Goal: Obtain resource: Download file/media

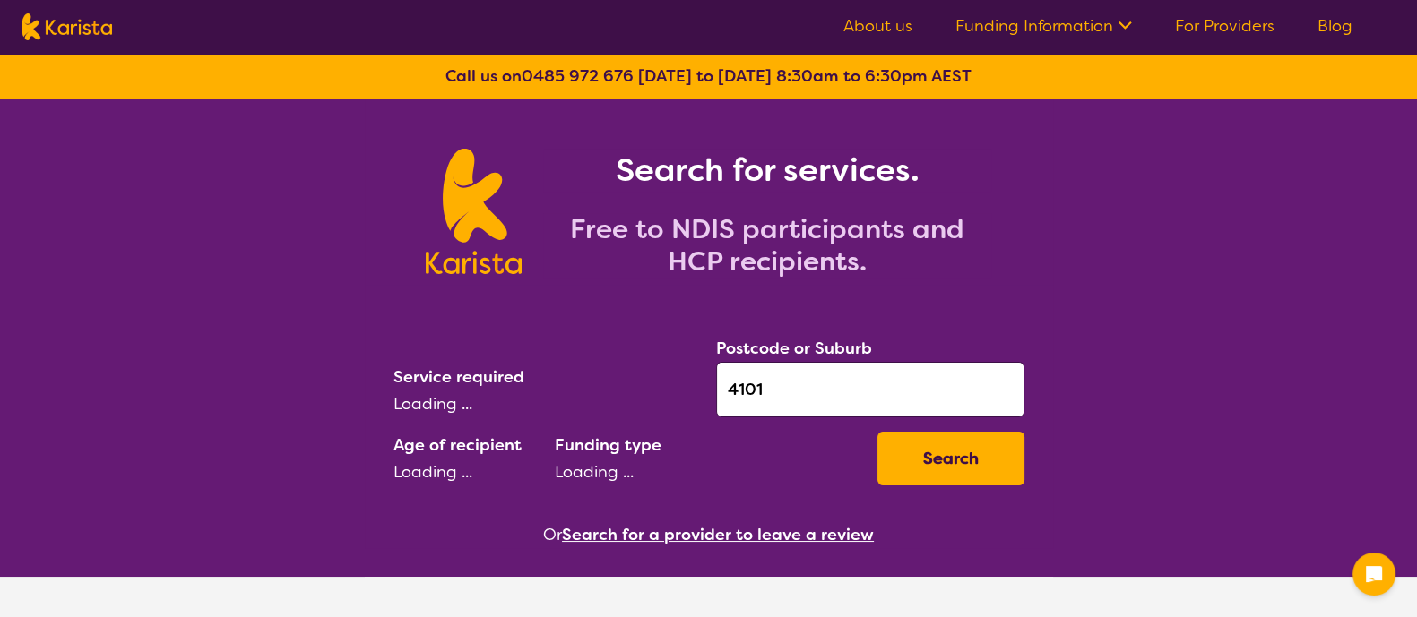
select select "Psychology"
select select "AD"
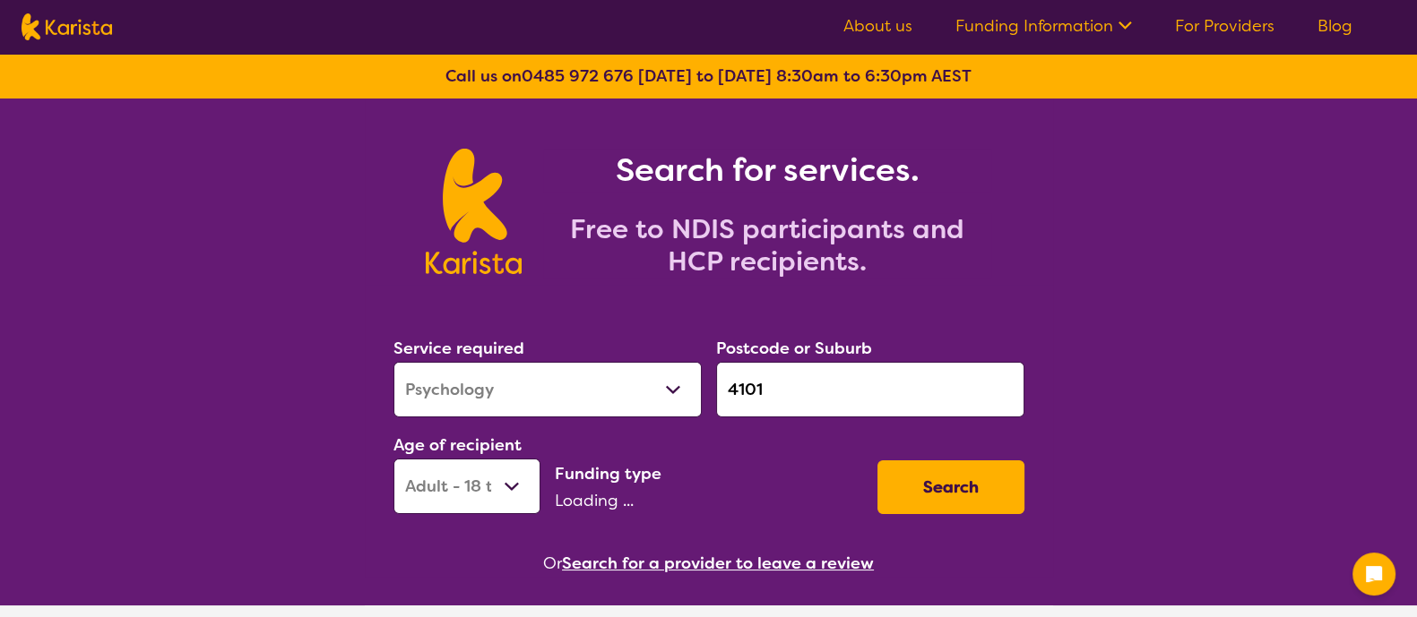
select select "NDIS"
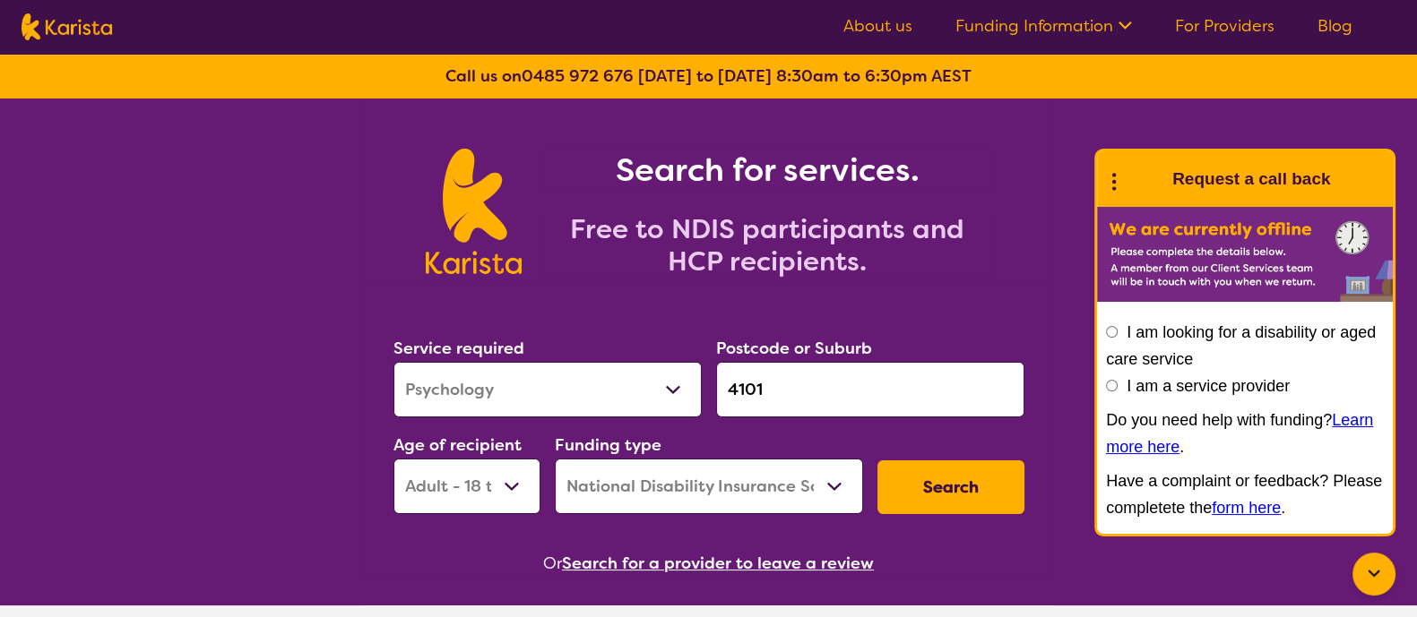
click at [1384, 568] on div at bounding box center [1373, 574] width 43 height 43
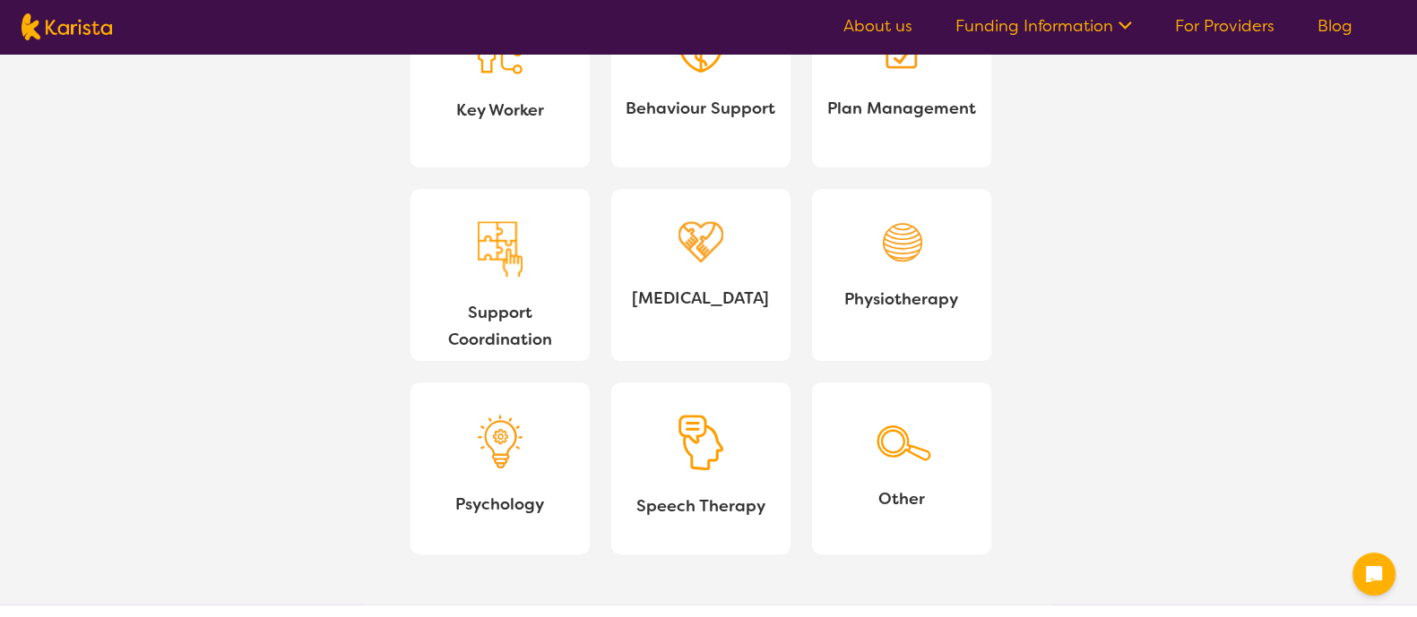
scroll to position [2384, 0]
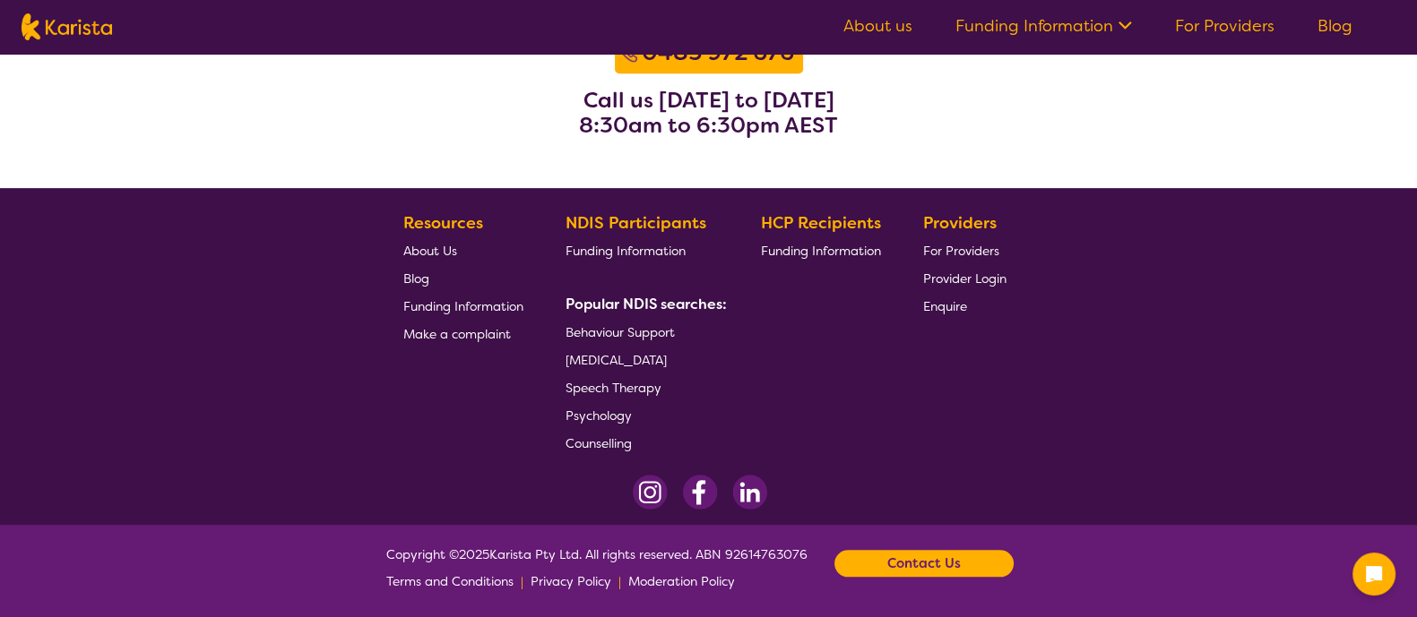
click at [990, 251] on span "For Providers" at bounding box center [961, 251] width 76 height 16
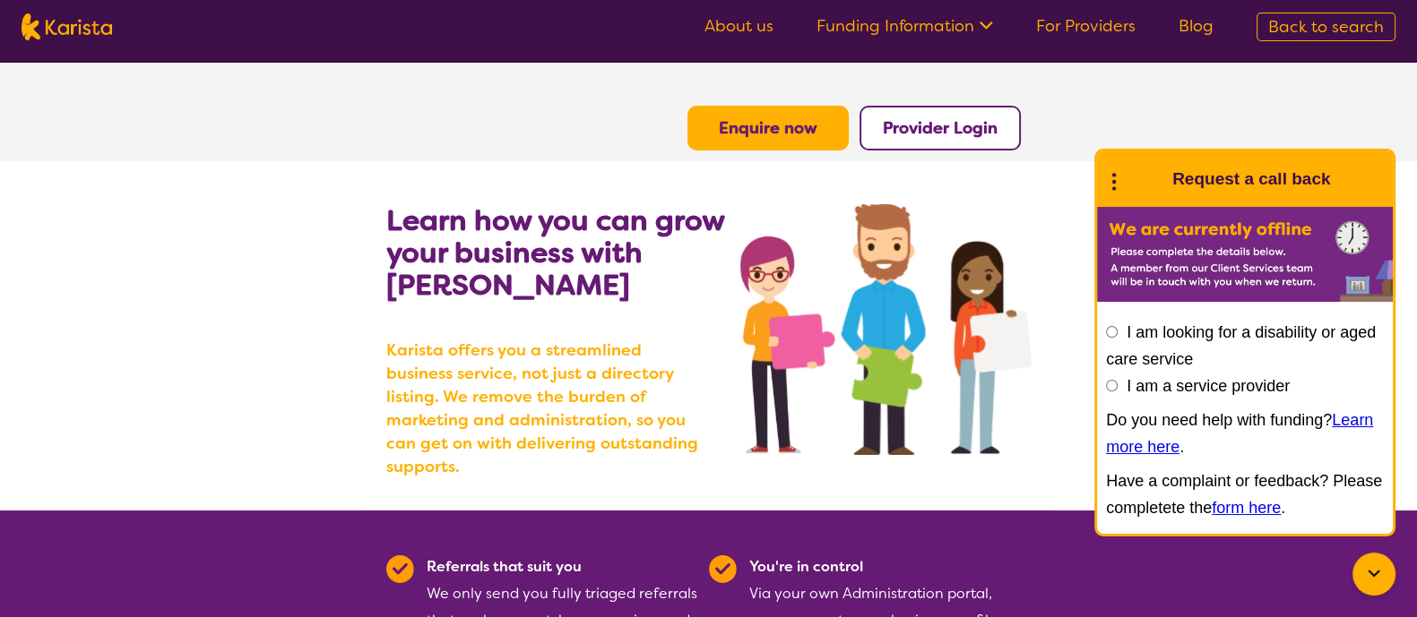
click at [939, 125] on b "Provider Login" at bounding box center [940, 128] width 115 height 22
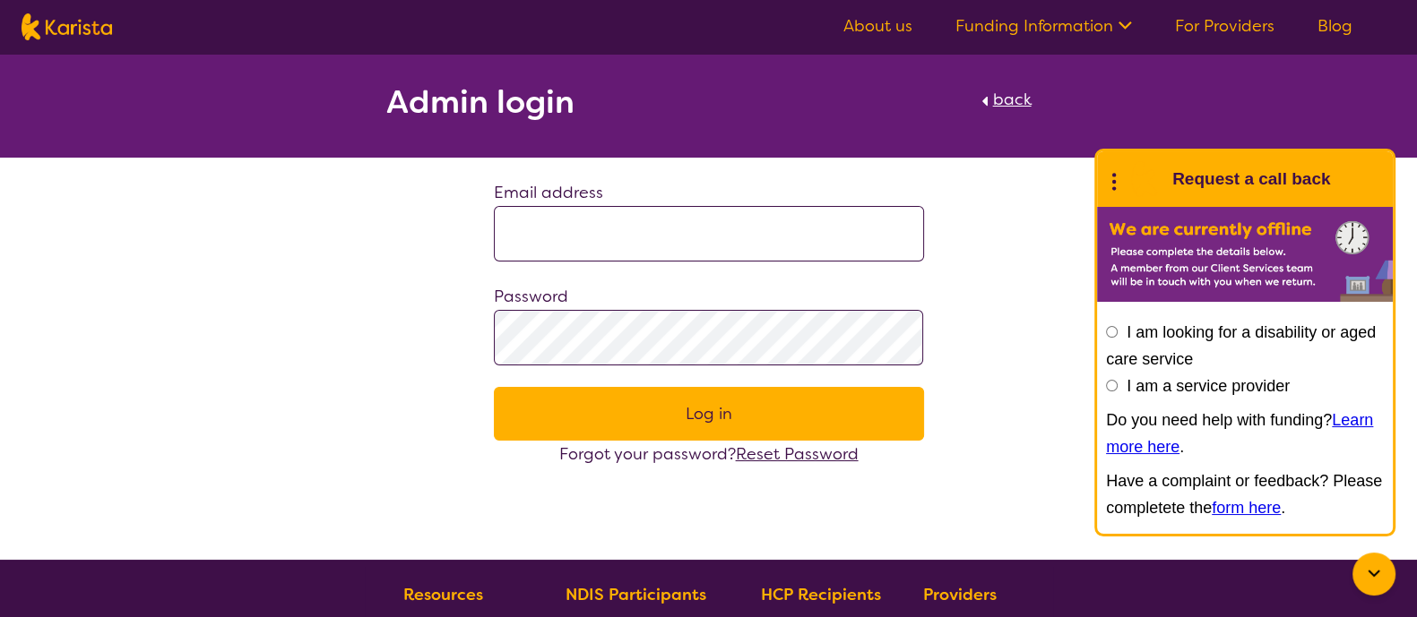
click at [839, 199] on div "Email address" at bounding box center [709, 220] width 430 height 82
click at [818, 222] on input at bounding box center [709, 234] width 430 height 56
type input "**********"
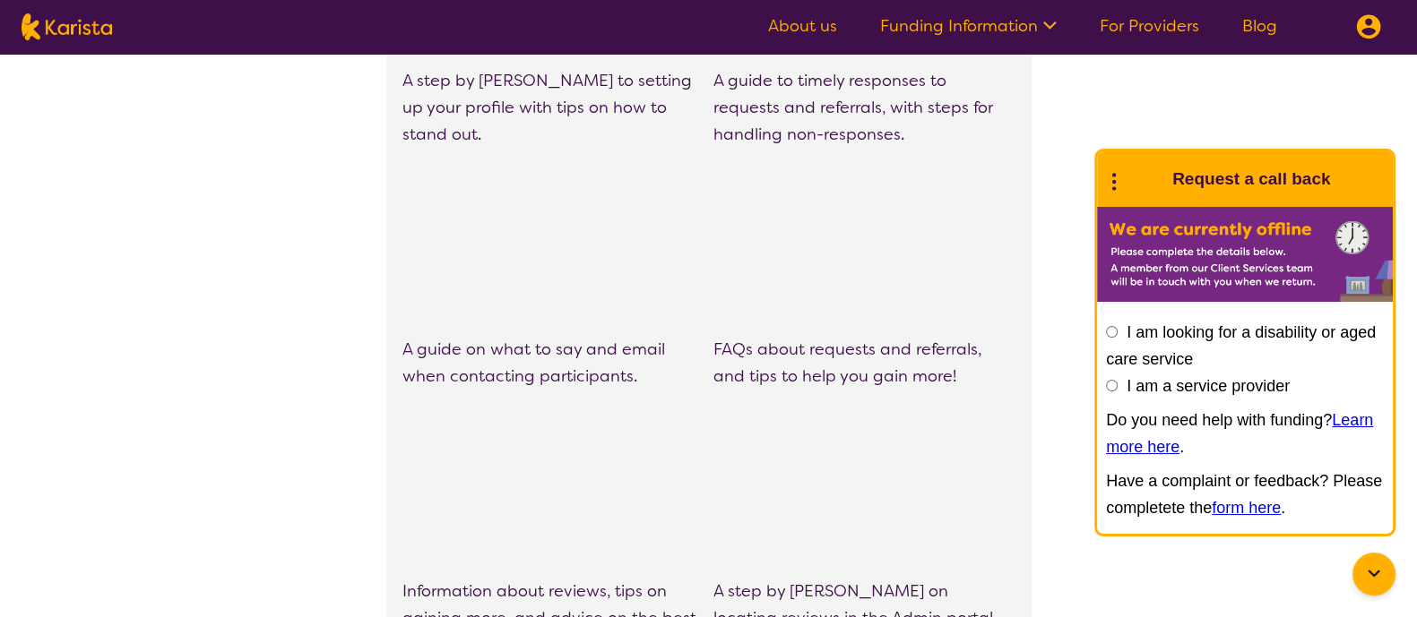
scroll to position [1255, 0]
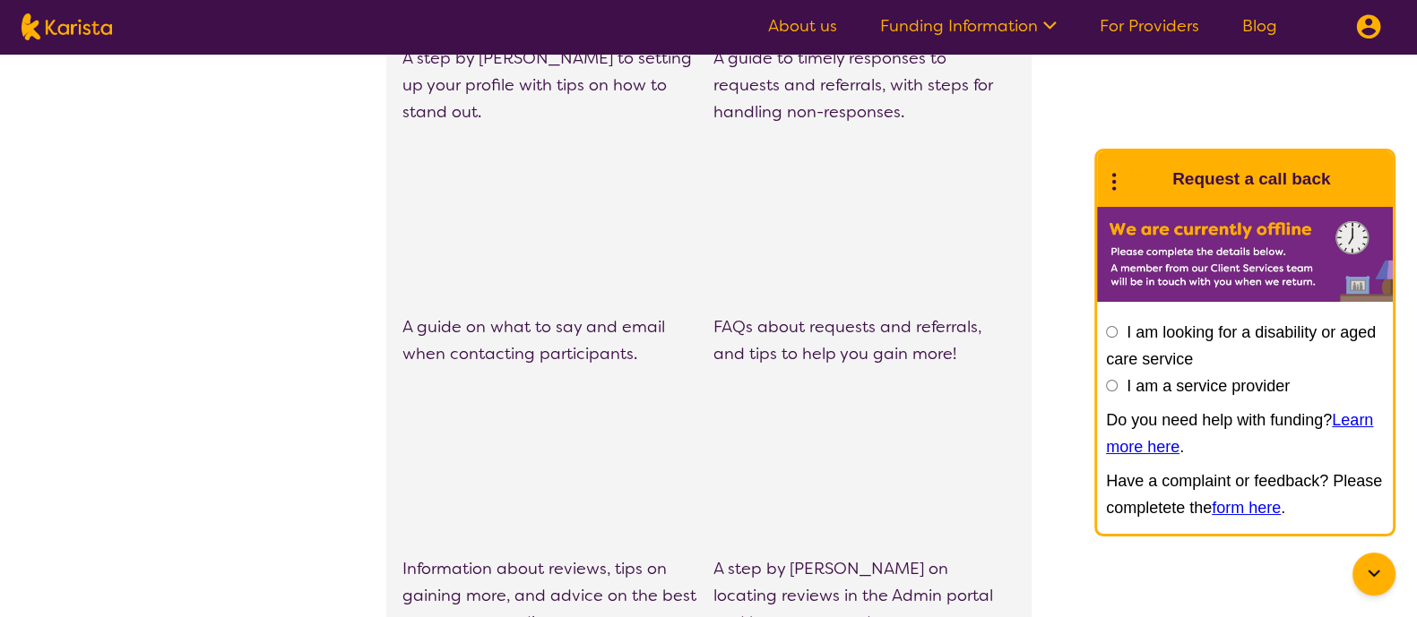
click at [1371, 586] on div at bounding box center [1373, 574] width 43 height 43
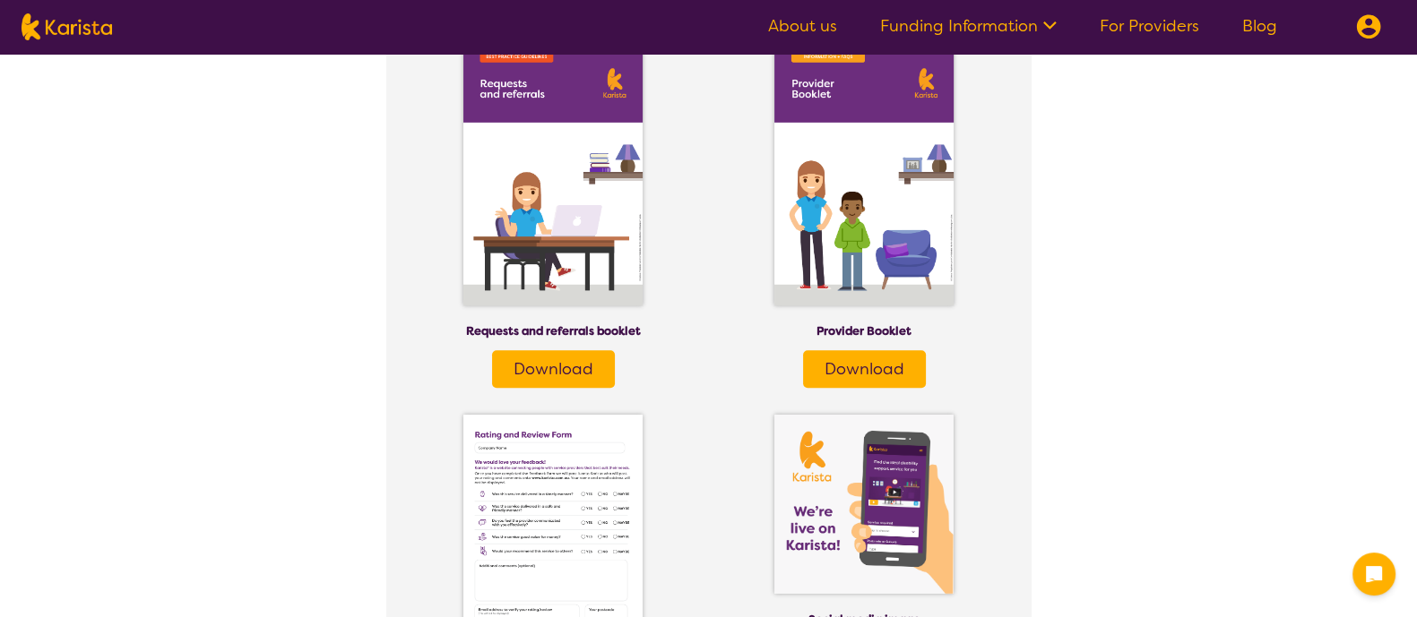
scroll to position [2270, 0]
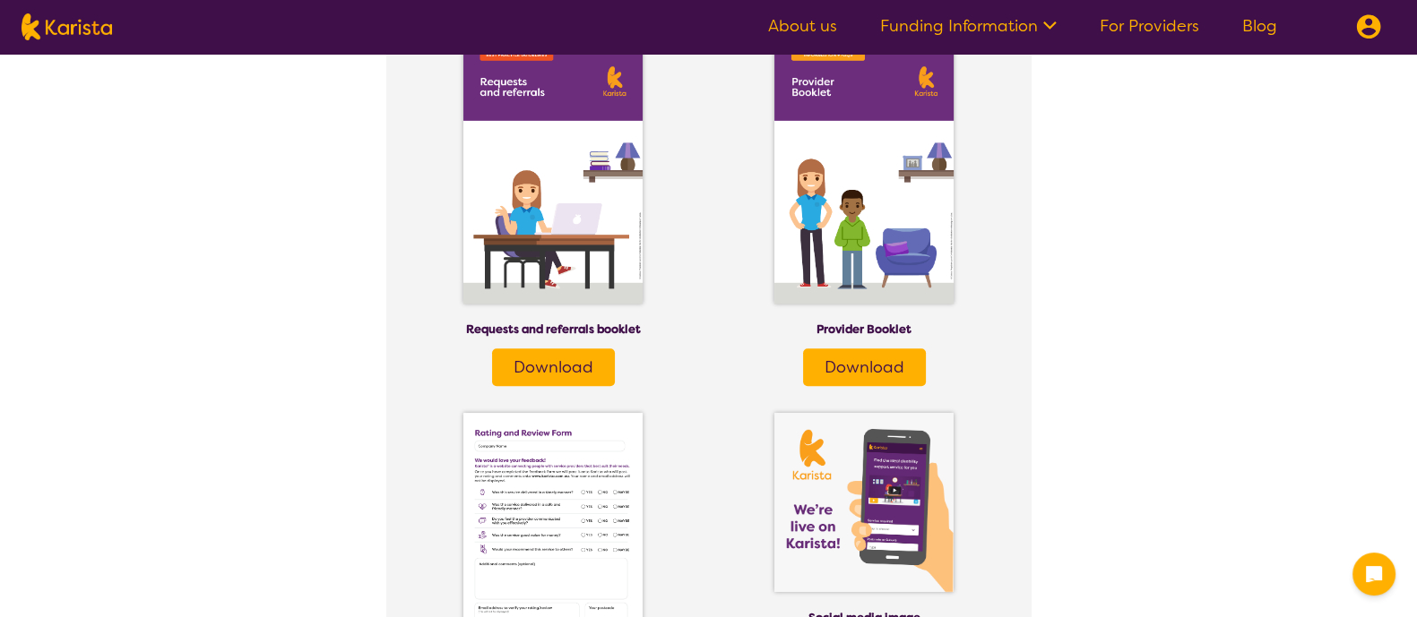
click at [875, 362] on span "Download" at bounding box center [864, 368] width 80 height 22
